Goal: Task Accomplishment & Management: Complete application form

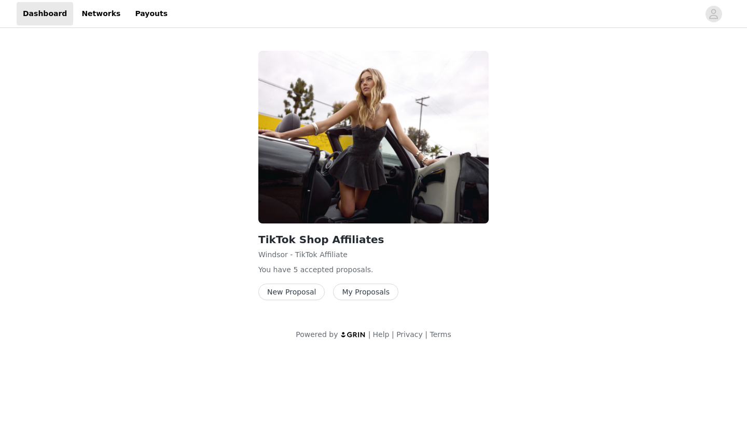
click at [304, 296] on button "New Proposal" at bounding box center [291, 292] width 66 height 17
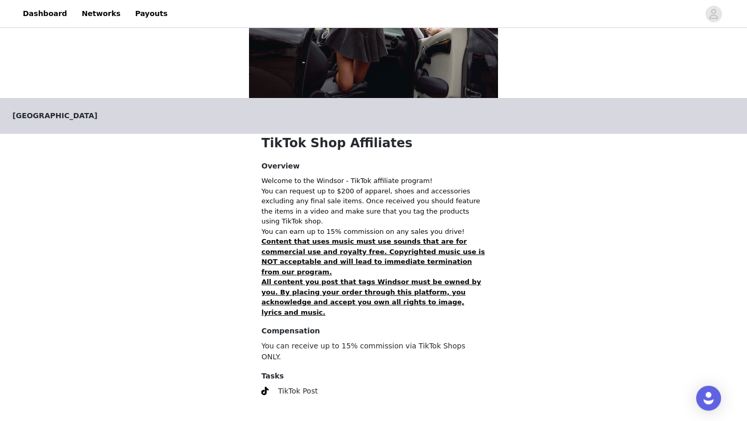
scroll to position [148, 0]
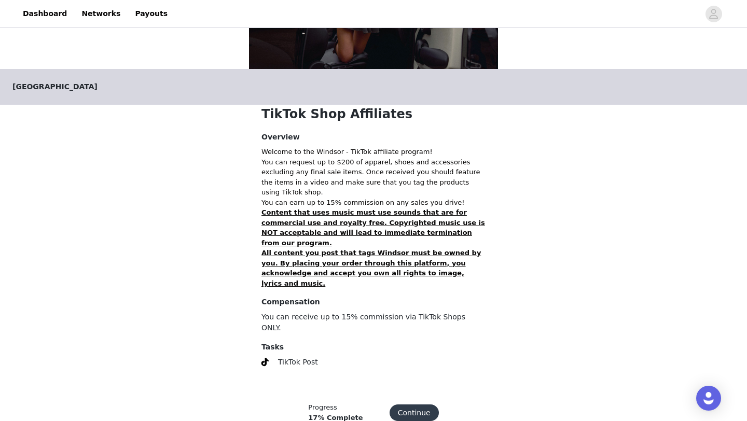
click at [409, 404] on button "Continue" at bounding box center [413, 412] width 49 height 17
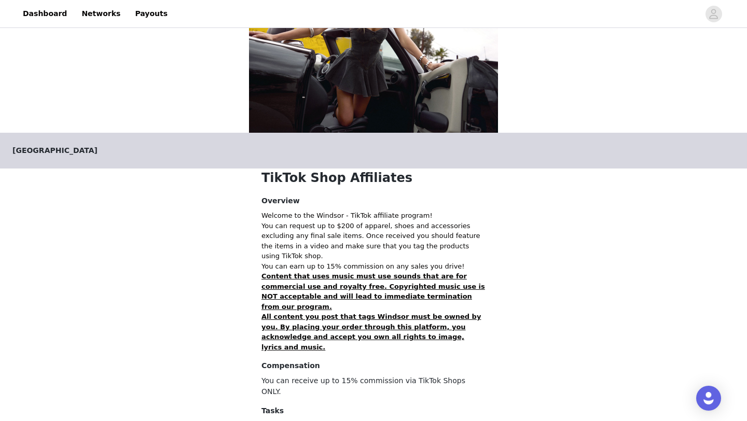
scroll to position [144, 0]
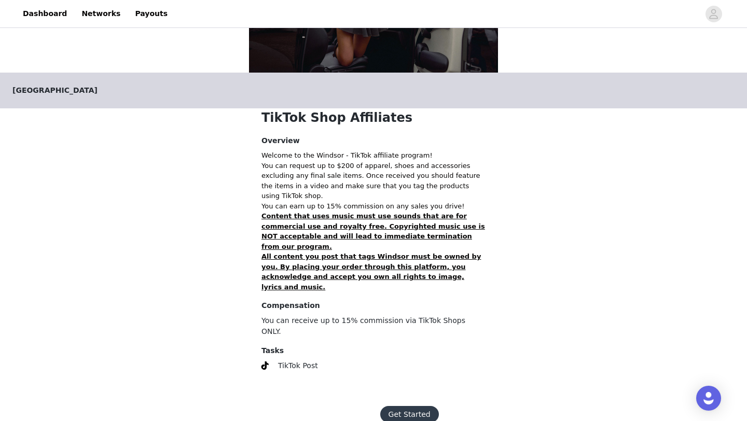
click at [393, 406] on button "Get Started" at bounding box center [409, 414] width 59 height 17
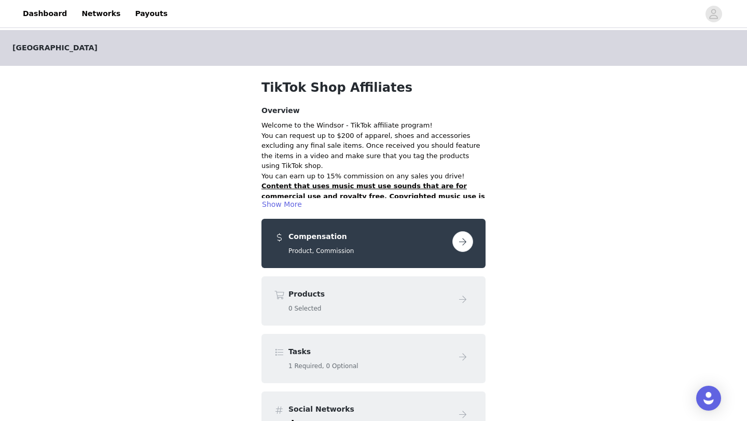
click at [466, 244] on button "button" at bounding box center [462, 241] width 21 height 21
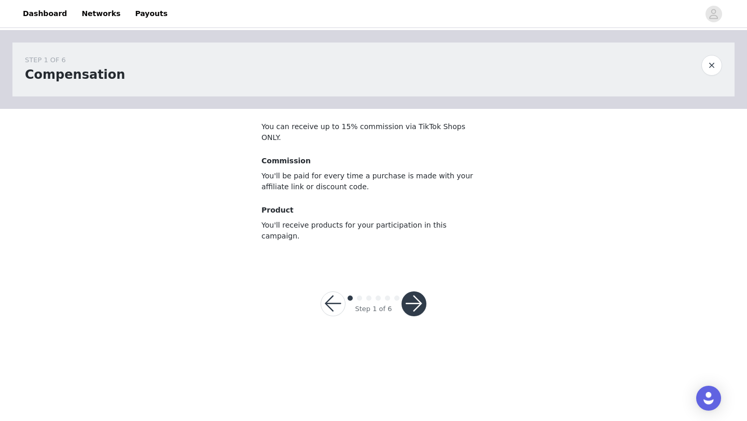
click at [409, 291] on button "button" at bounding box center [413, 303] width 25 height 25
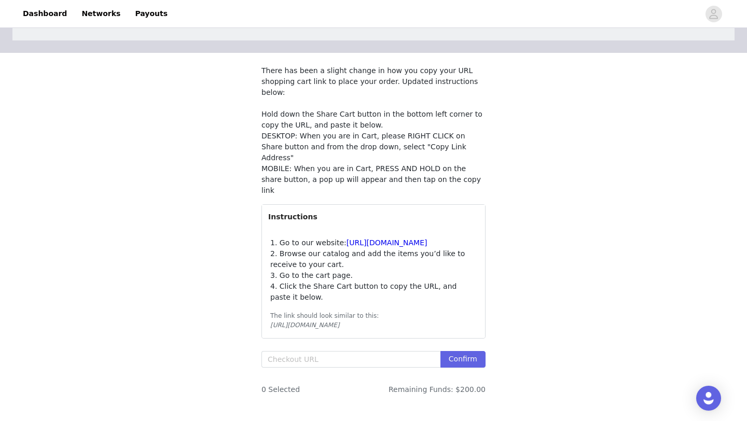
scroll to position [58, 0]
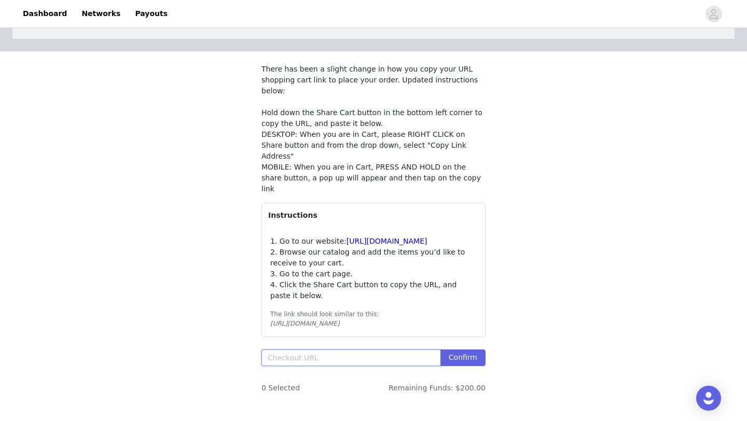
paste input "[URL][DOMAIN_NAME]"
type input "[URL][DOMAIN_NAME]"
click at [469, 349] on button "Confirm" at bounding box center [462, 357] width 45 height 17
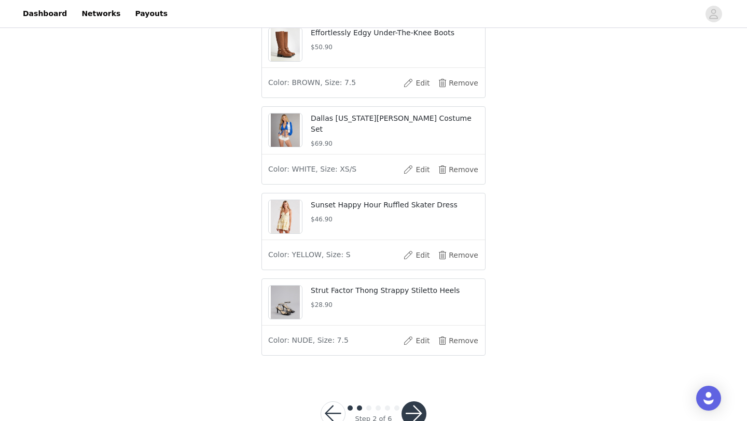
scroll to position [455, 0]
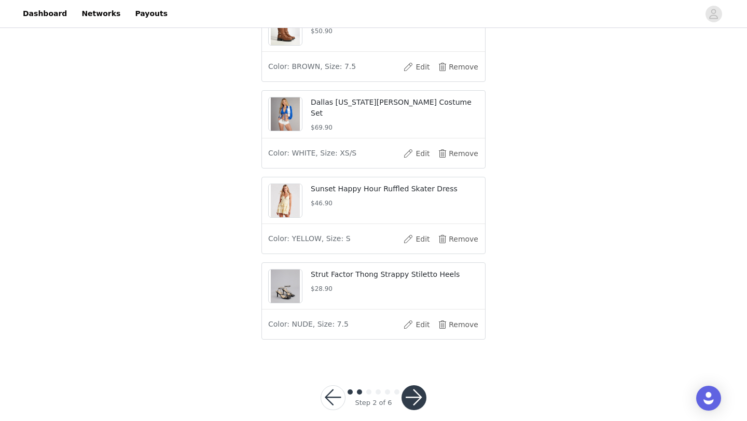
click at [410, 385] on button "button" at bounding box center [413, 397] width 25 height 25
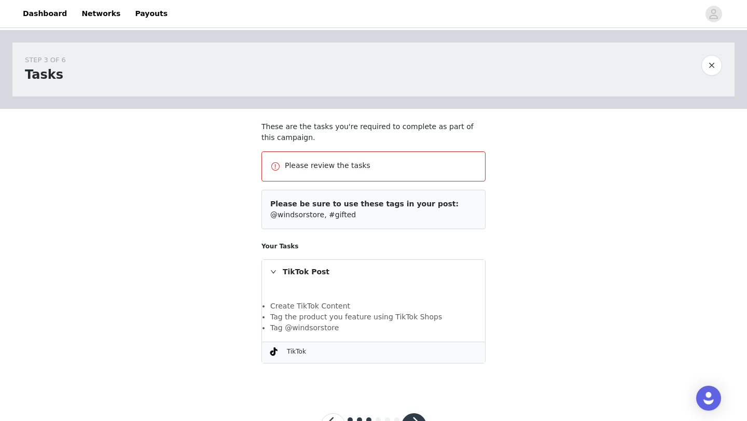
scroll to position [41, 0]
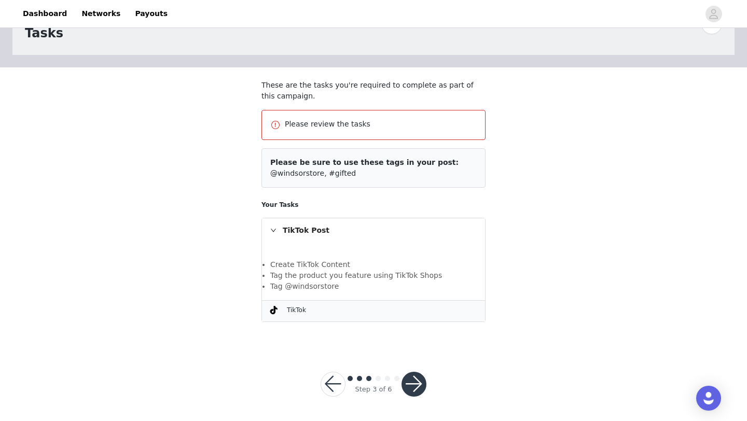
click at [413, 385] on button "button" at bounding box center [413, 384] width 25 height 25
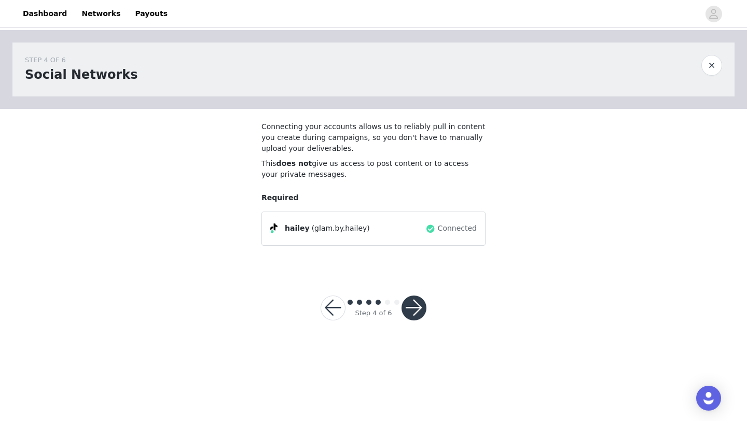
click at [410, 313] on button "button" at bounding box center [413, 307] width 25 height 25
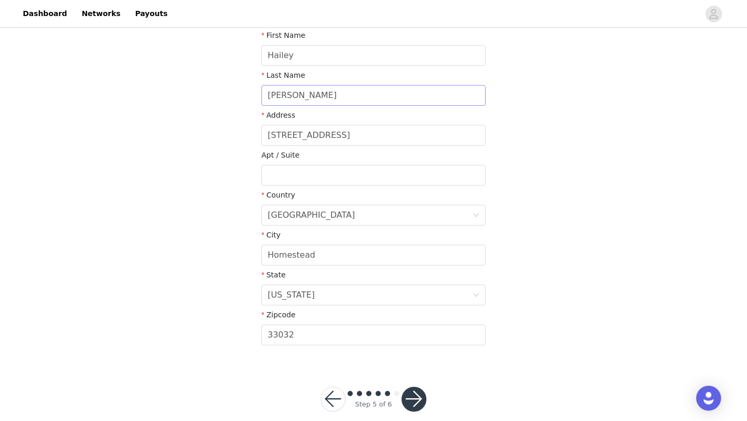
scroll to position [219, 0]
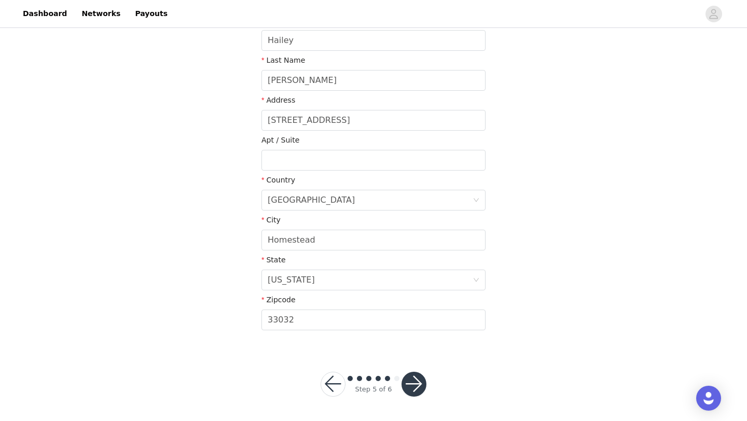
click at [413, 383] on button "button" at bounding box center [413, 384] width 25 height 25
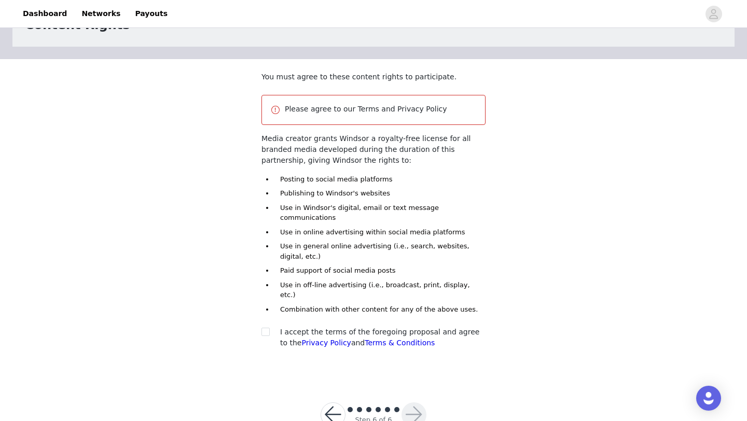
scroll to position [61, 0]
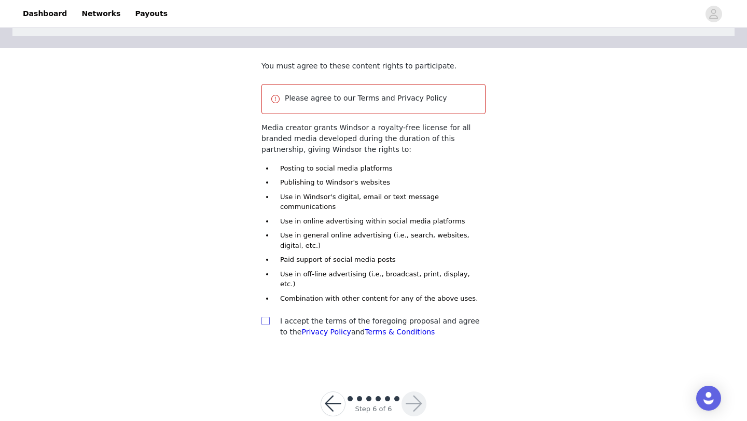
click at [265, 317] on input "checkbox" at bounding box center [264, 320] width 7 height 7
checkbox input "true"
click at [414, 391] on button "button" at bounding box center [413, 403] width 25 height 25
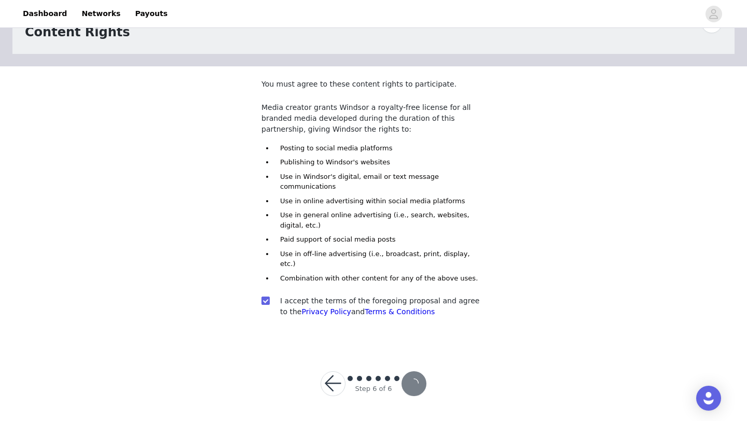
scroll to position [22, 0]
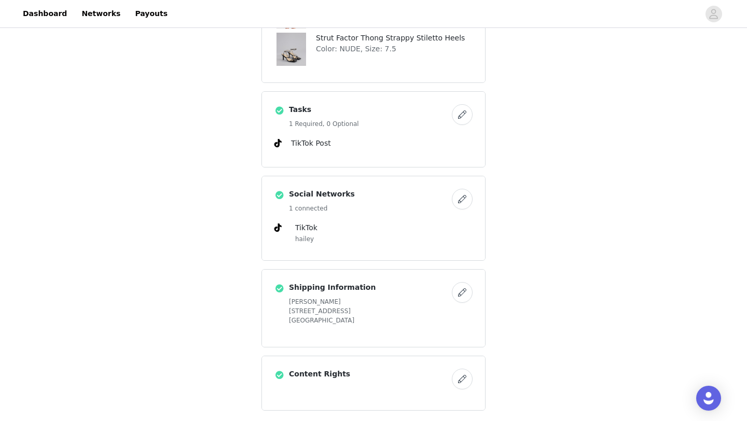
scroll to position [490, 0]
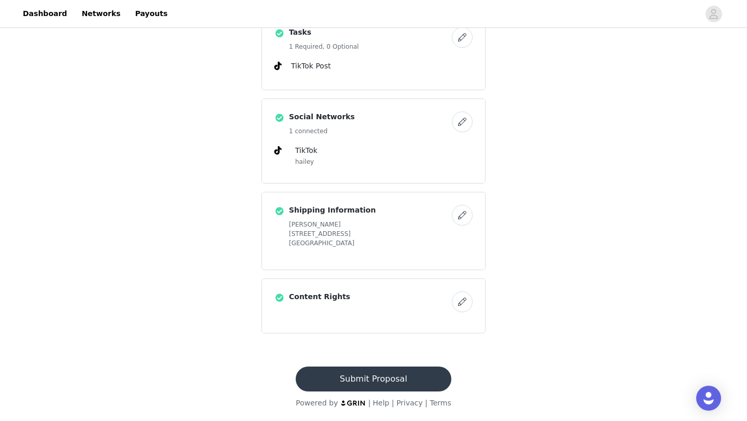
click at [386, 378] on button "Submit Proposal" at bounding box center [372, 379] width 155 height 25
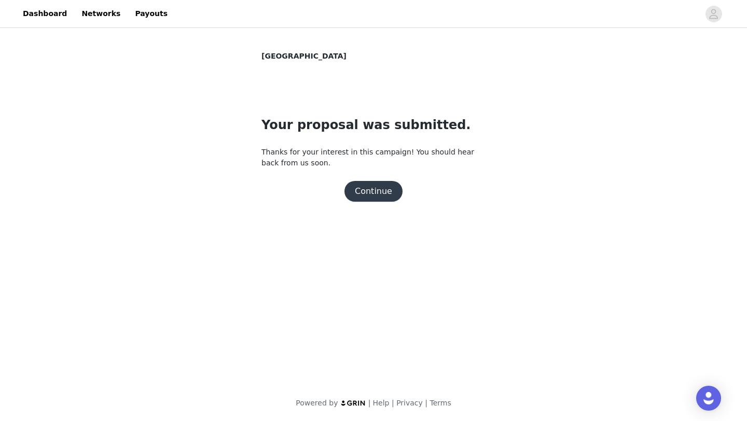
scroll to position [0, 0]
click at [370, 188] on button "Continue" at bounding box center [373, 191] width 58 height 21
